Goal: Task Accomplishment & Management: Use online tool/utility

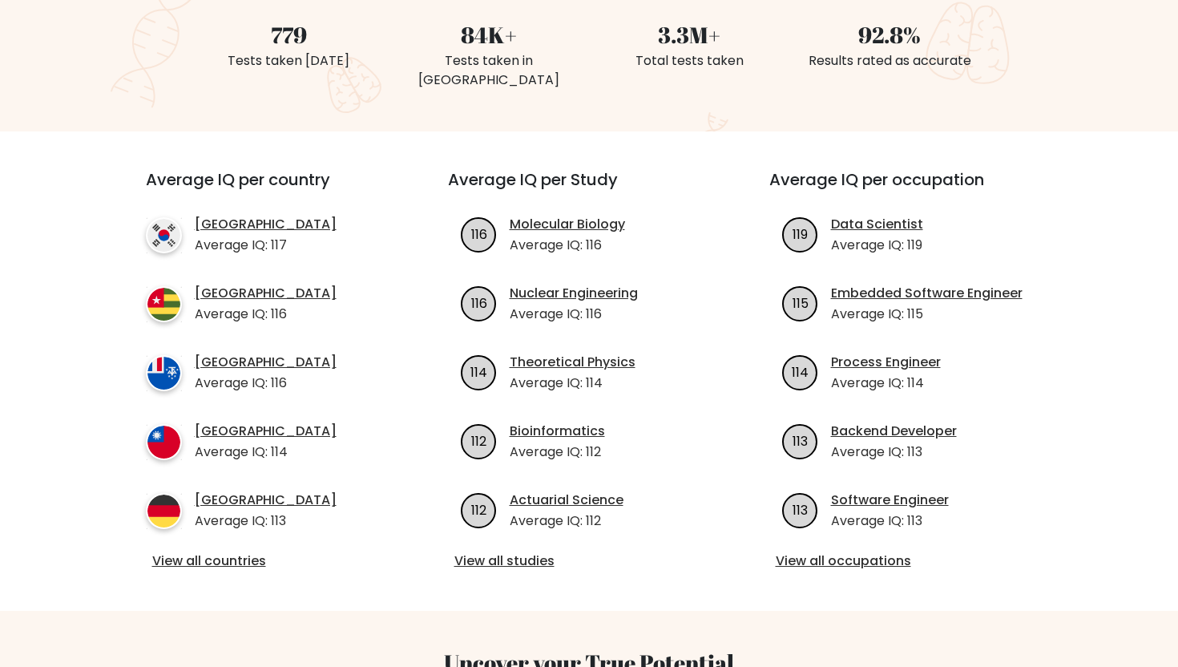
scroll to position [479, 0]
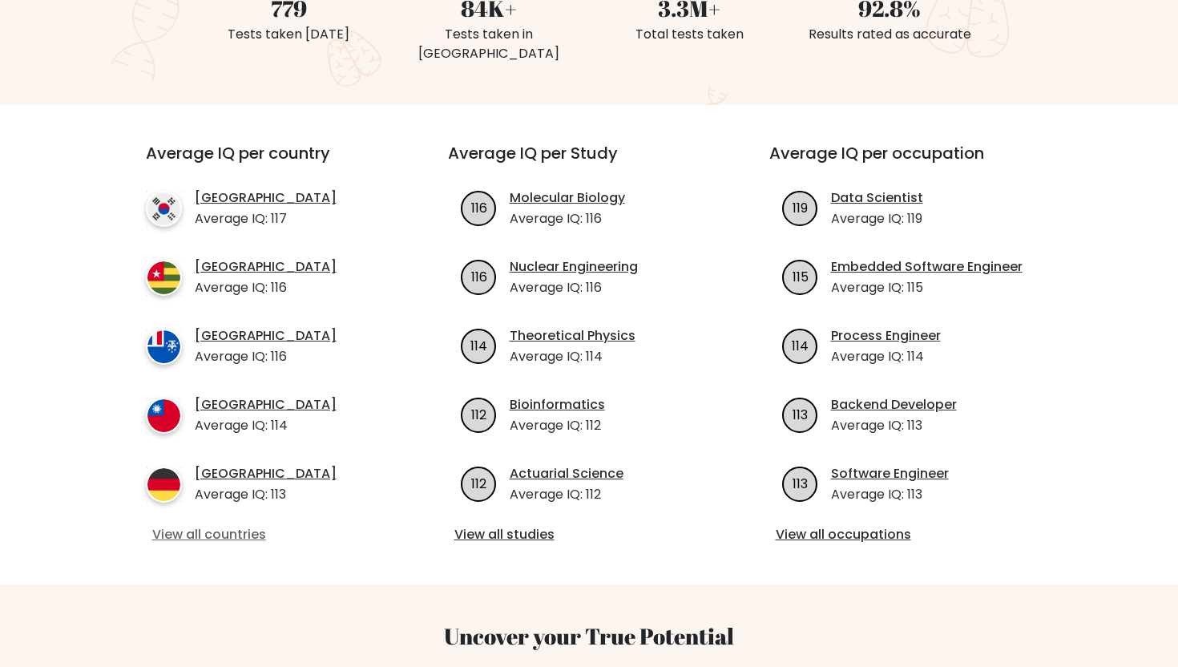
click at [220, 543] on link "View all countries" at bounding box center [268, 534] width 232 height 19
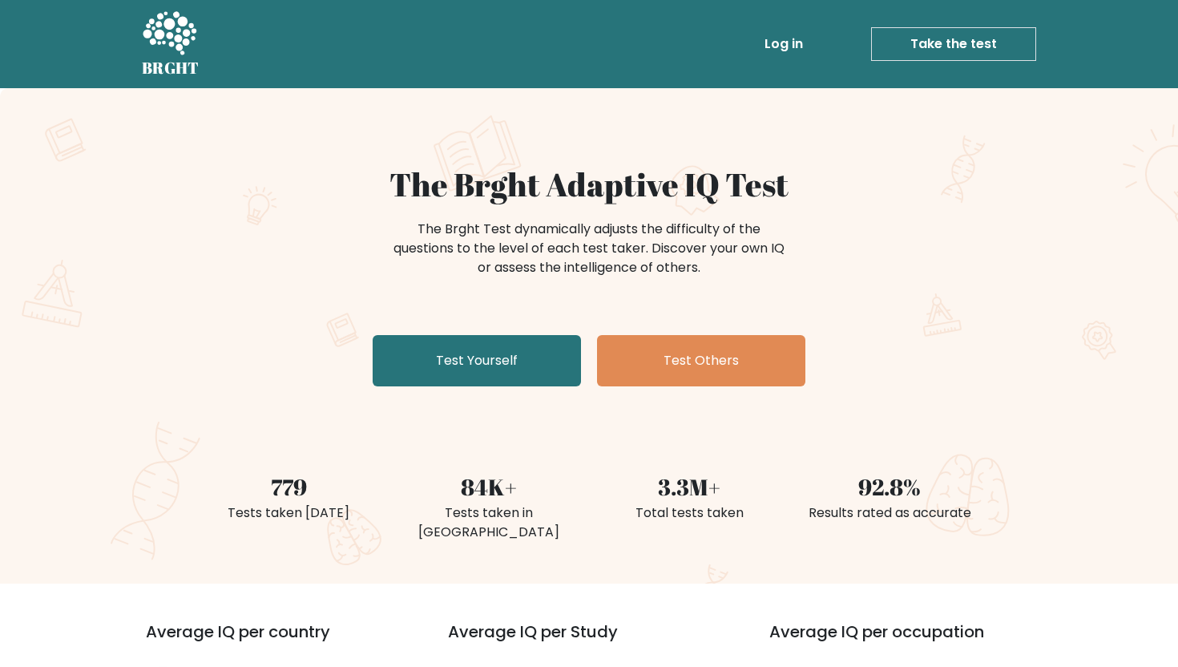
scroll to position [404, 0]
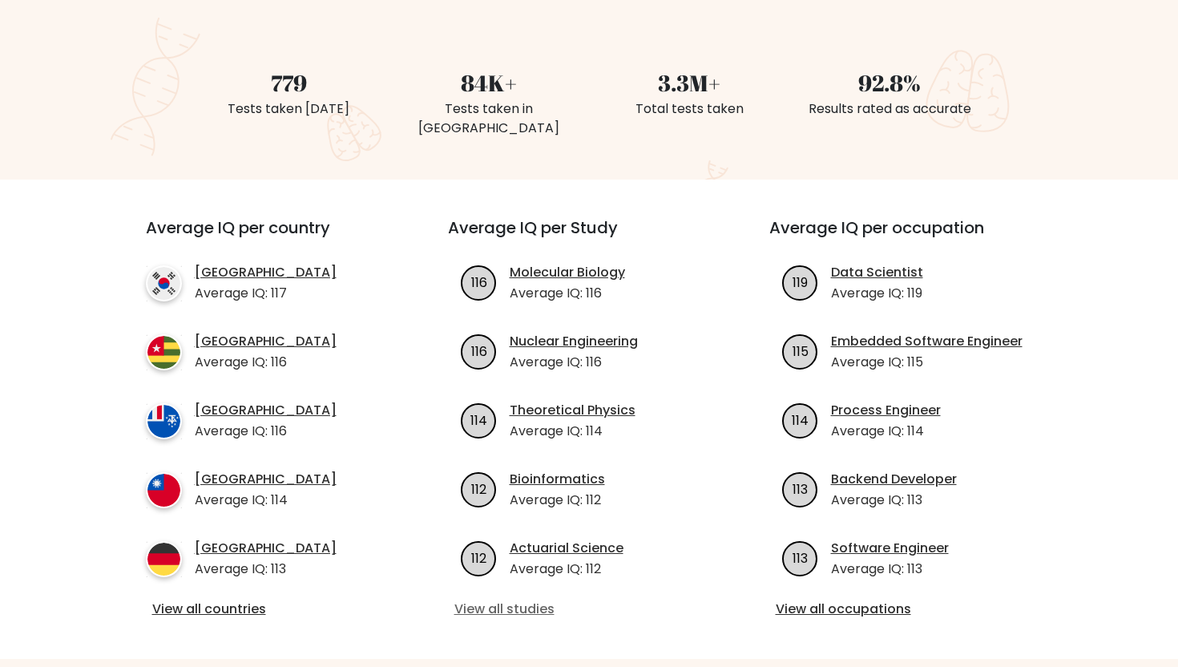
click at [523, 612] on link "View all studies" at bounding box center [589, 609] width 270 height 19
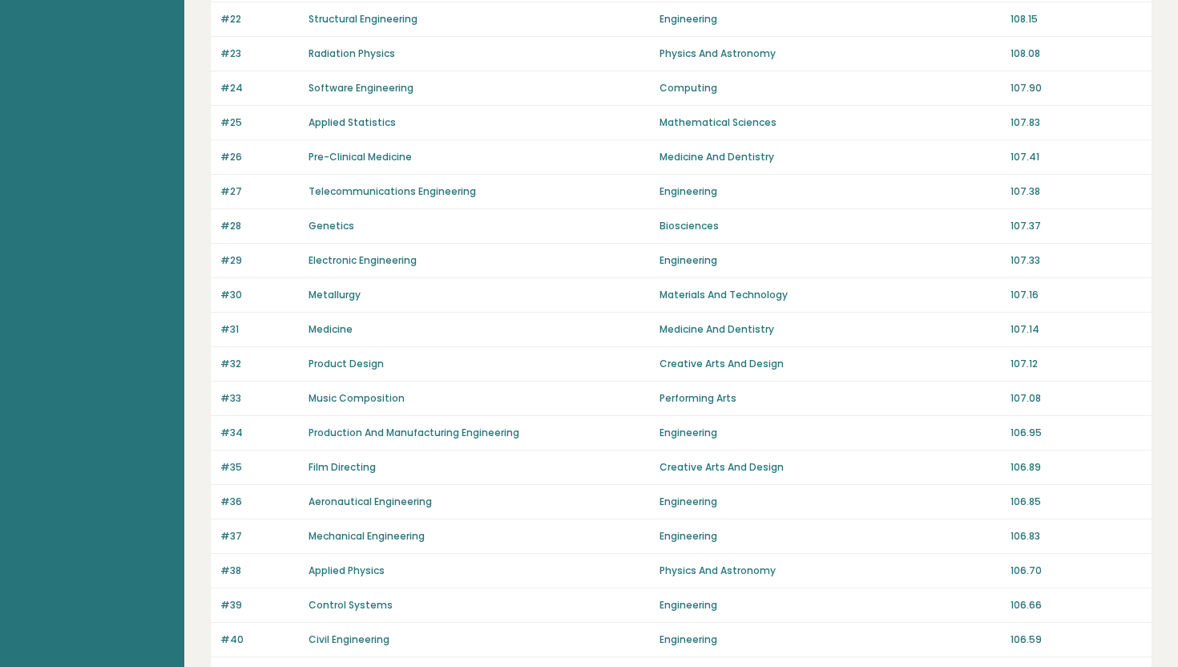
scroll to position [1030, 0]
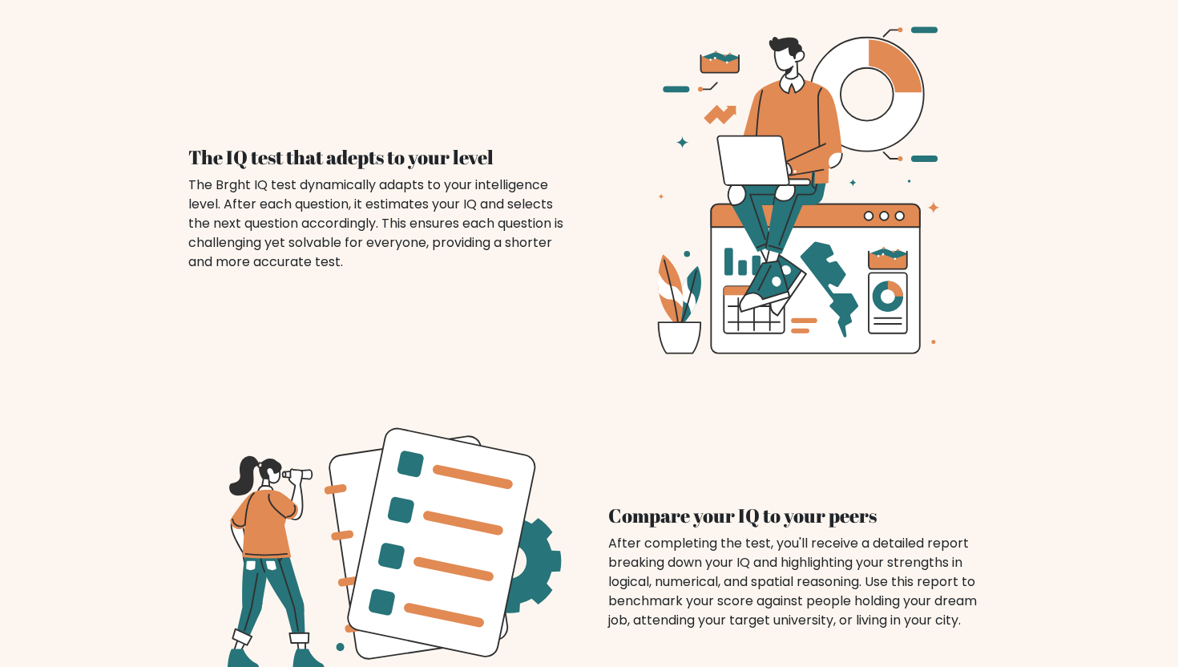
scroll to position [1185, 0]
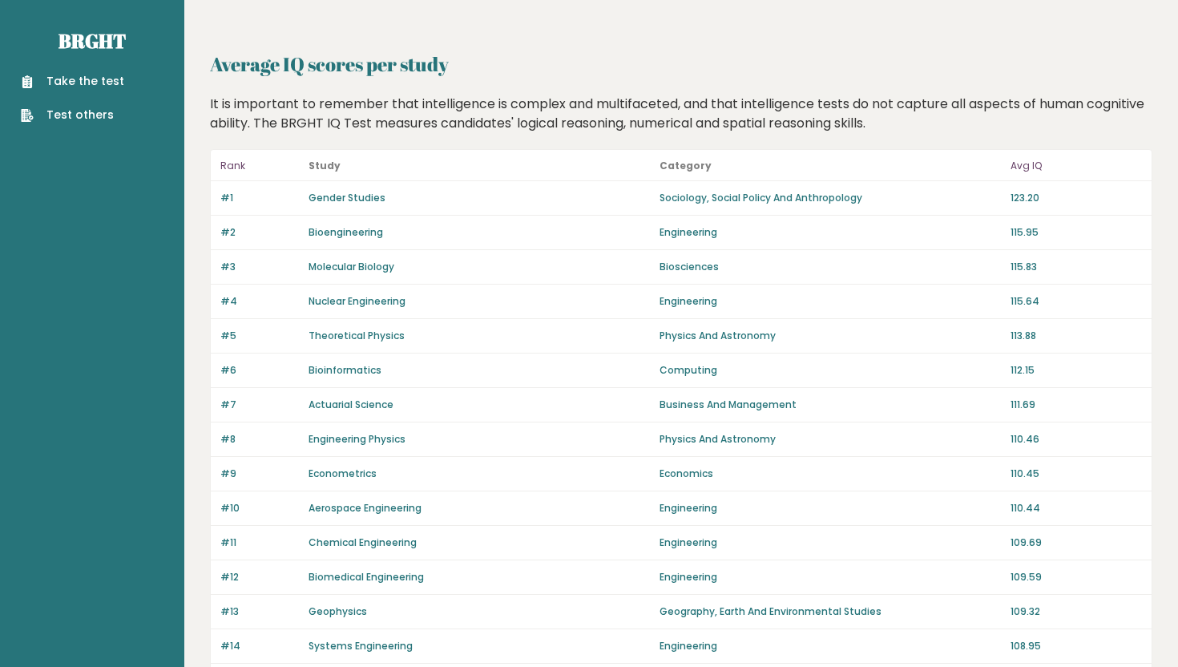
scroll to position [1030, 0]
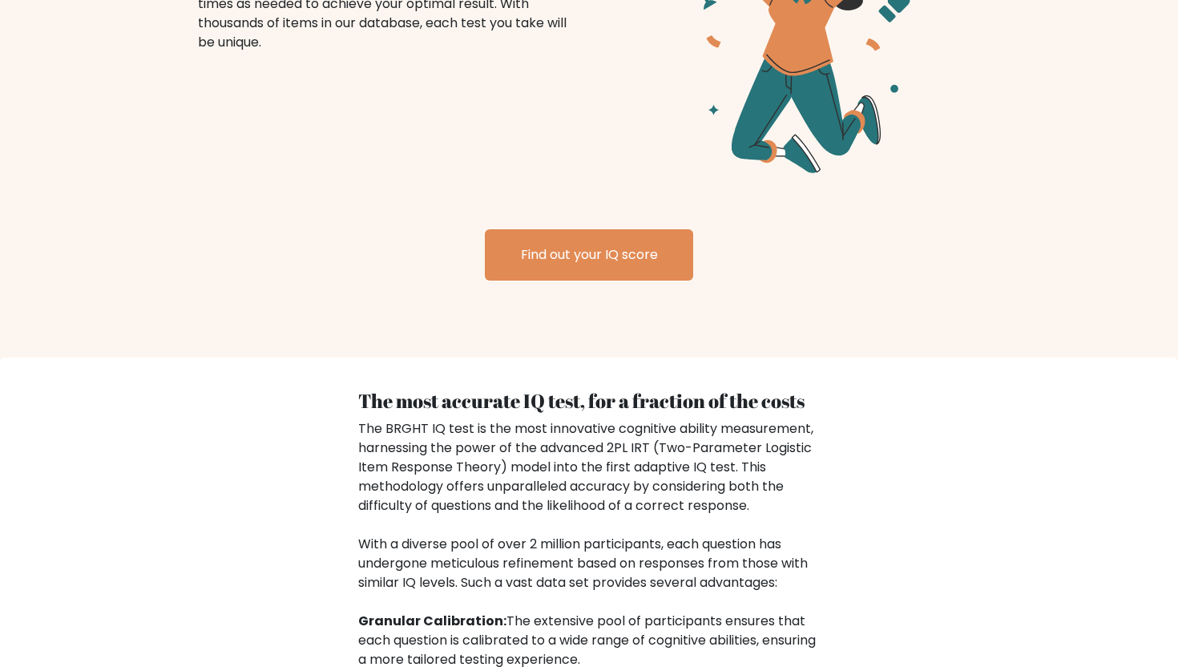
scroll to position [2088, 0]
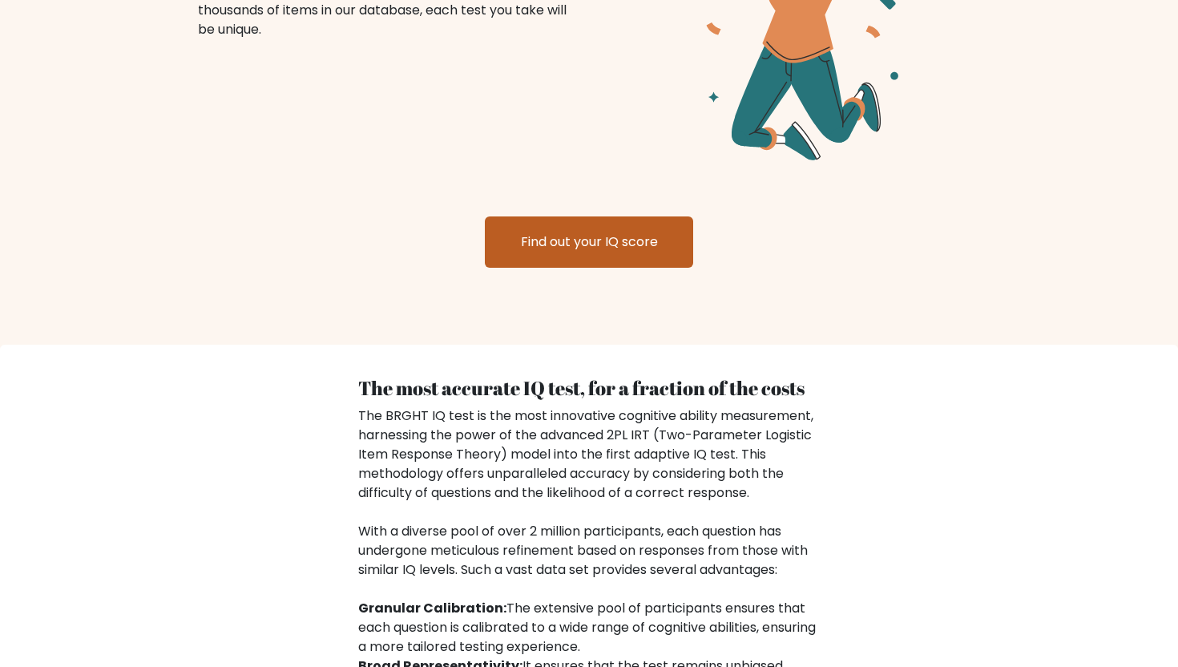
click at [592, 244] on link "Find out your IQ score" at bounding box center [589, 241] width 208 height 51
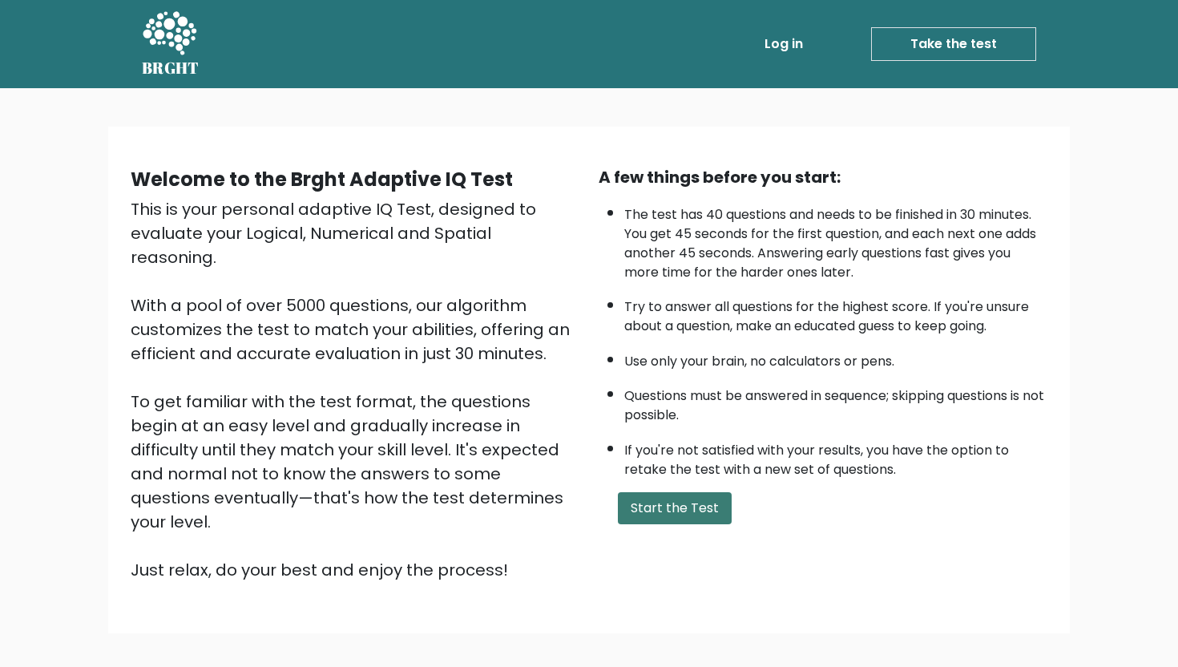
click at [662, 498] on button "Start the Test" at bounding box center [675, 508] width 114 height 32
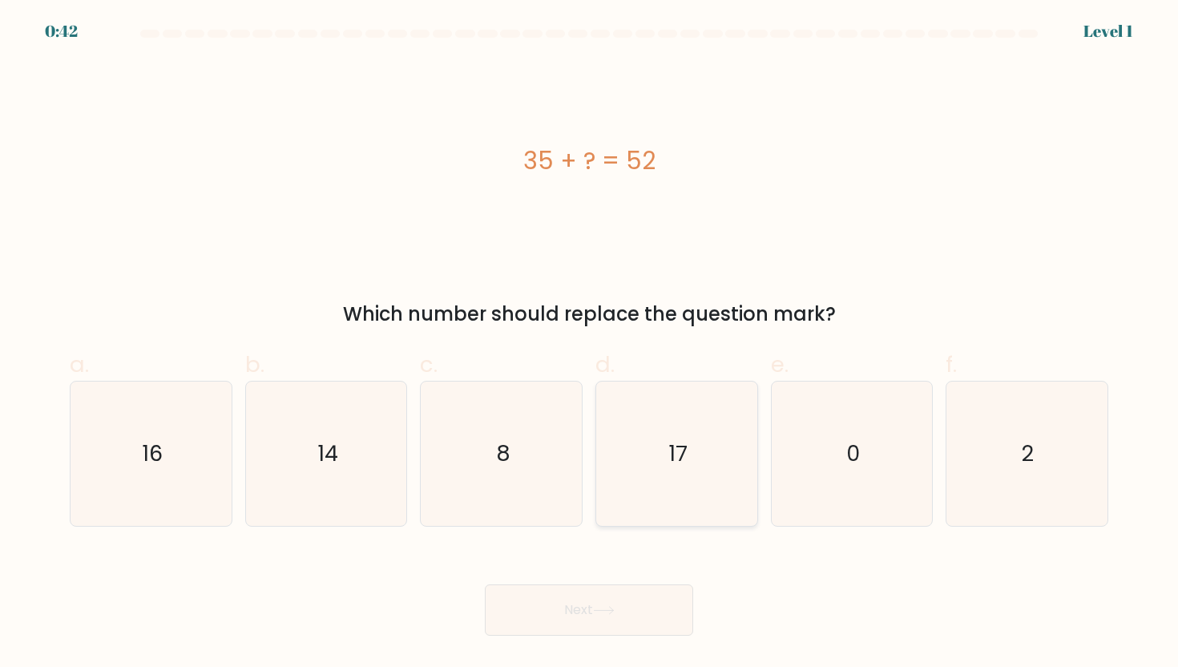
click at [632, 467] on icon "17" at bounding box center [676, 454] width 144 height 144
click at [590, 344] on input "d. 17" at bounding box center [589, 338] width 1 height 10
radio input "true"
click at [632, 467] on icon "17" at bounding box center [676, 453] width 143 height 143
click at [590, 344] on input "d. 17" at bounding box center [589, 338] width 1 height 10
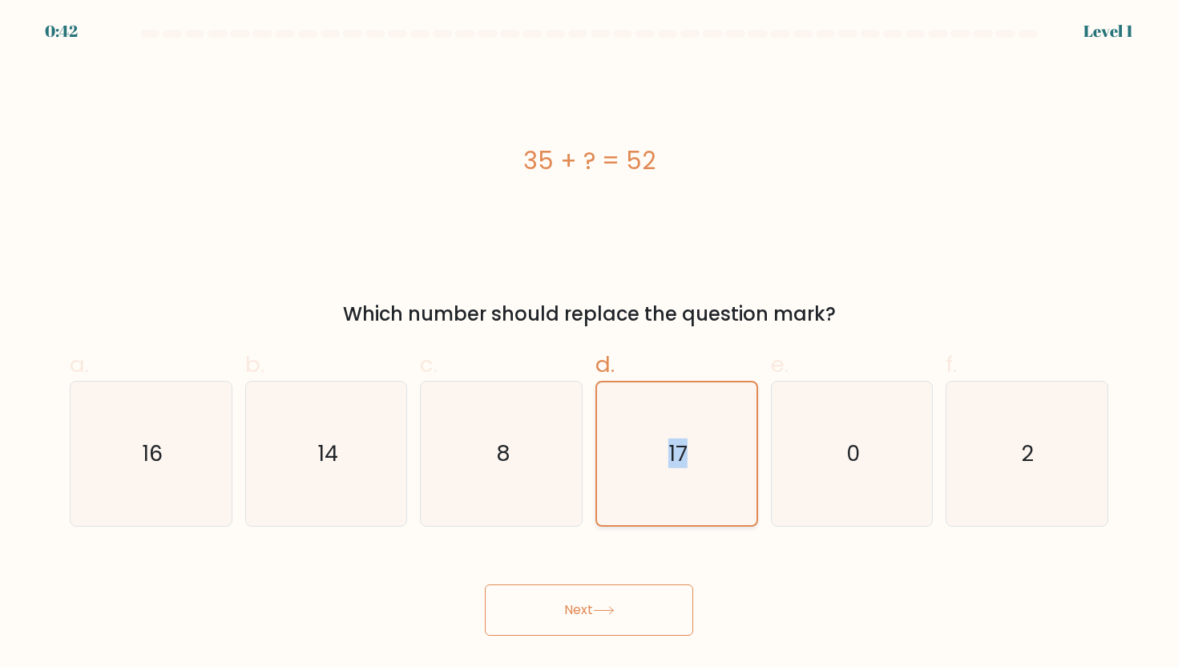
click at [632, 467] on icon "17" at bounding box center [676, 453] width 143 height 143
click at [590, 344] on input "d. 17" at bounding box center [589, 338] width 1 height 10
click at [617, 642] on body "0:41 Level 1 a." at bounding box center [589, 333] width 1178 height 667
click at [617, 623] on button "Next" at bounding box center [589, 609] width 208 height 51
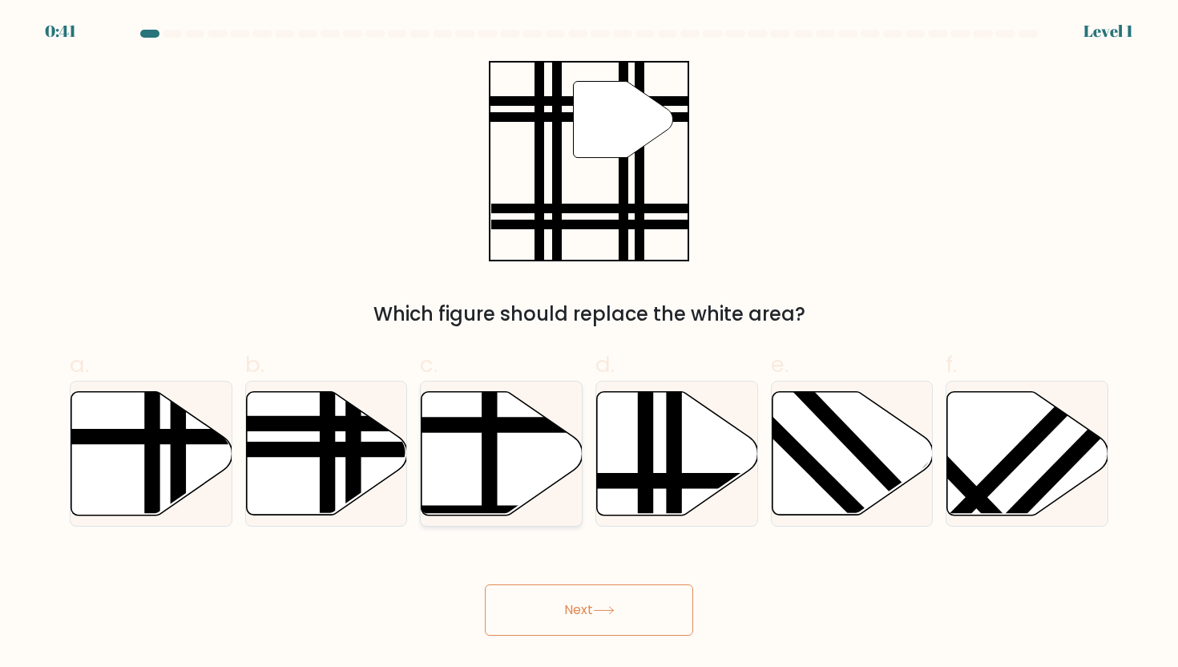
click at [579, 482] on icon at bounding box center [501, 454] width 161 height 126
click at [589, 344] on input "c." at bounding box center [589, 338] width 1 height 10
radio input "true"
click at [643, 627] on button "Next" at bounding box center [589, 609] width 208 height 51
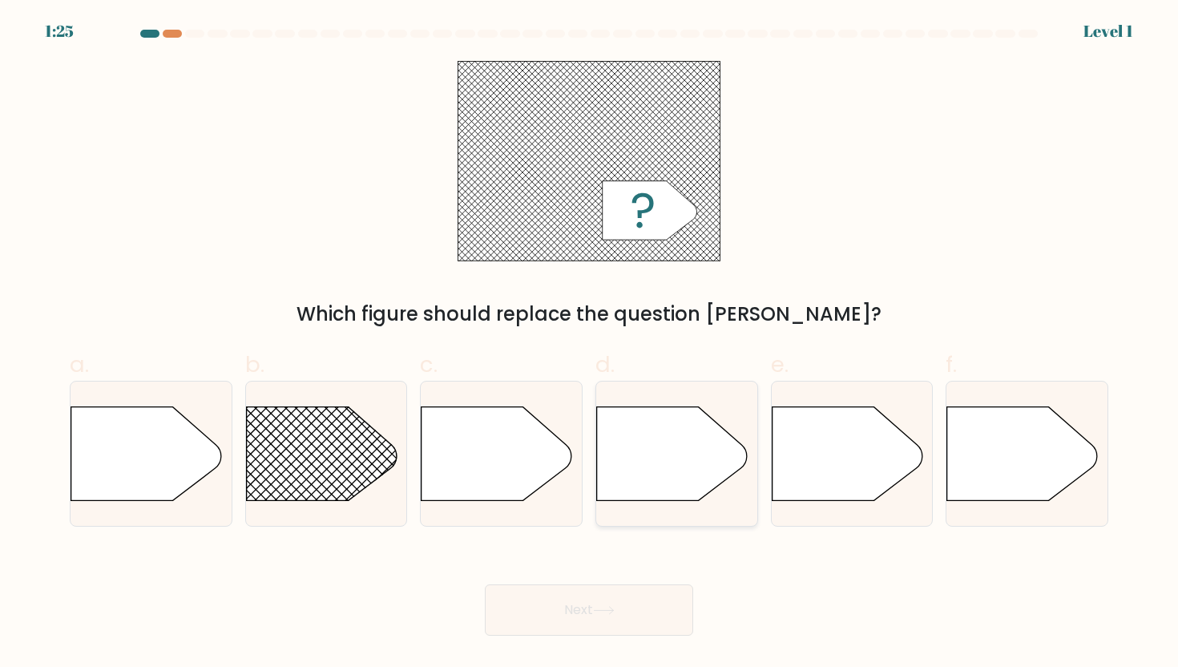
click at [625, 503] on div at bounding box center [677, 454] width 163 height 146
click at [590, 344] on input "d." at bounding box center [589, 338] width 1 height 10
radio input "true"
click at [625, 644] on body "1:25 Level 1 a." at bounding box center [589, 333] width 1178 height 667
